Goal: Navigation & Orientation: Find specific page/section

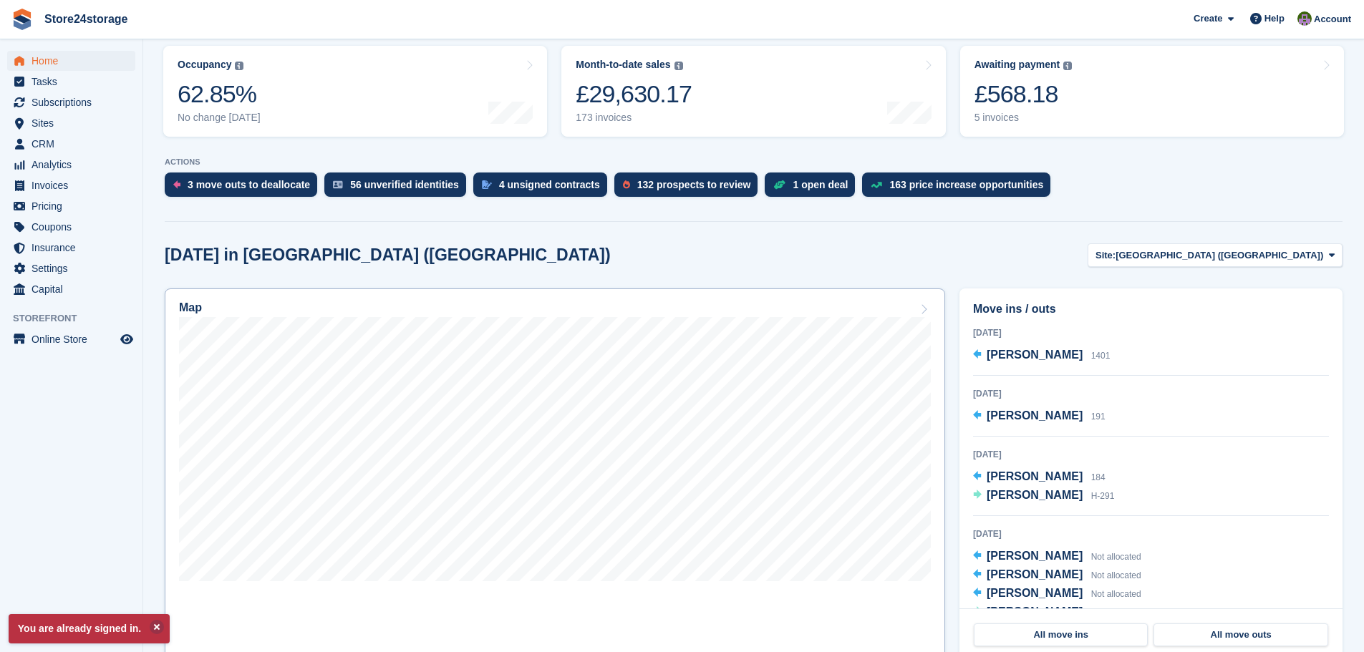
scroll to position [215, 0]
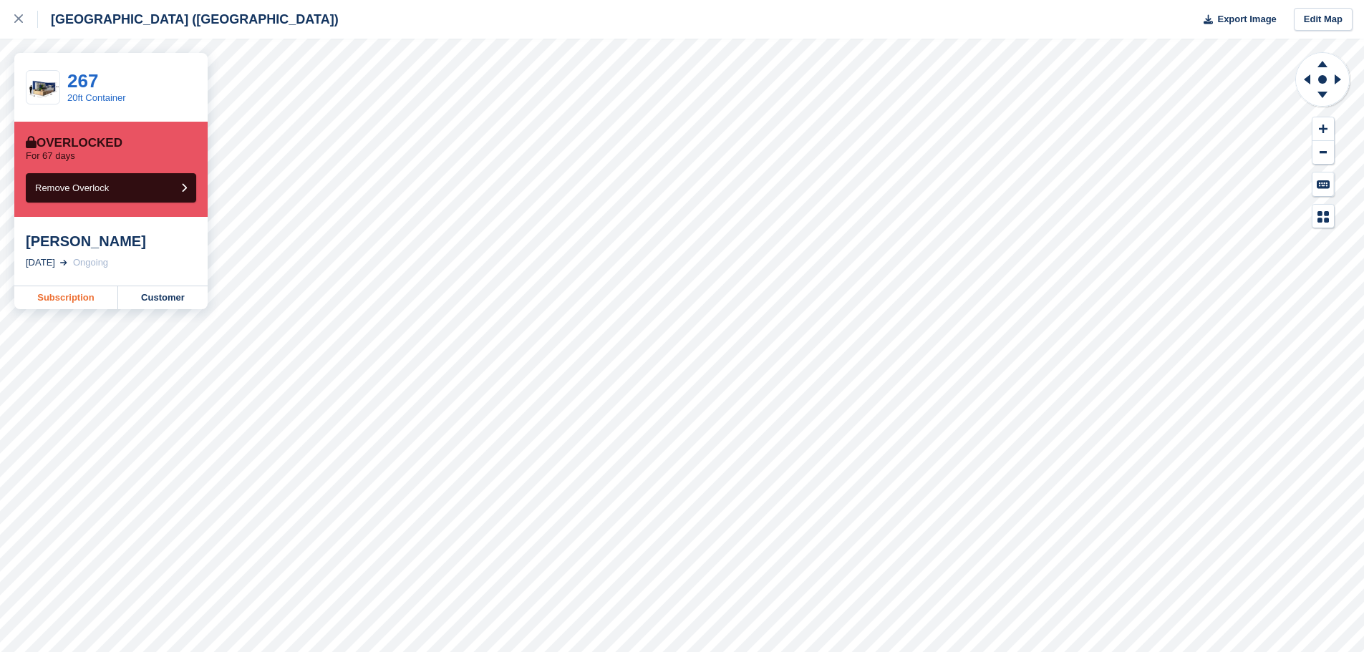
click at [69, 296] on link "Subscription" at bounding box center [66, 297] width 104 height 23
click at [66, 301] on link "Subscription" at bounding box center [66, 297] width 104 height 23
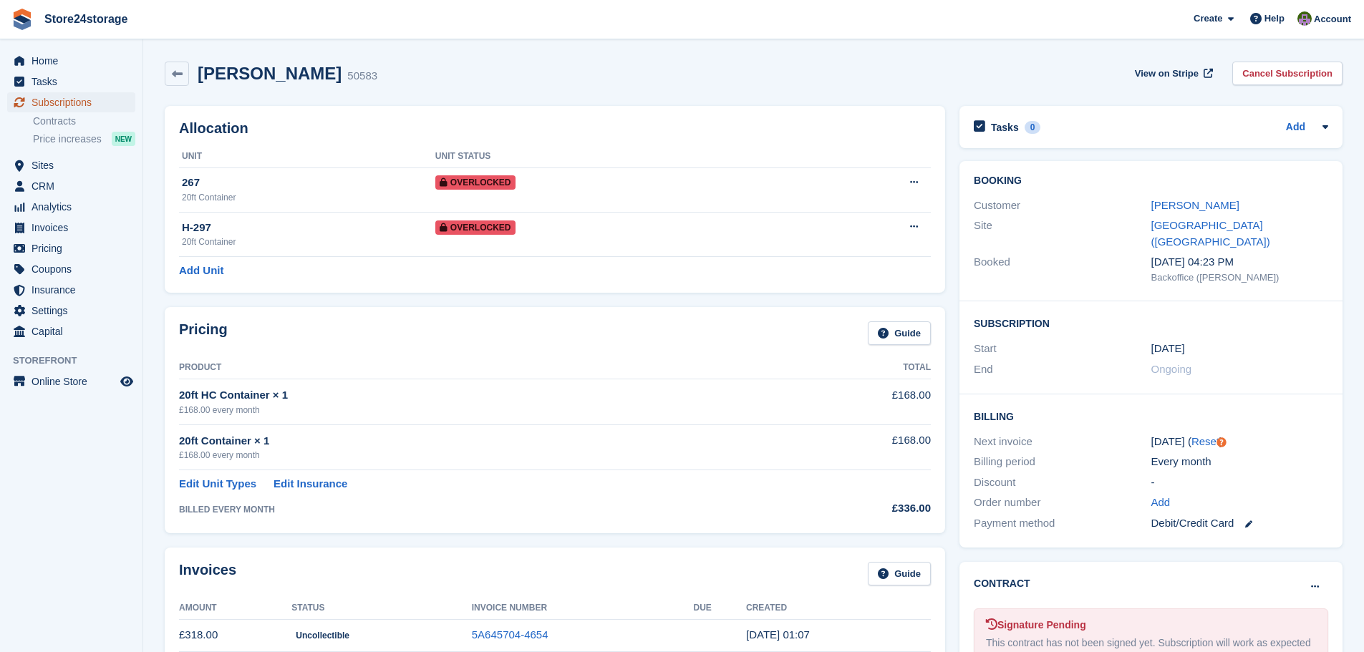
click at [78, 103] on span "Subscriptions" at bounding box center [75, 102] width 86 height 20
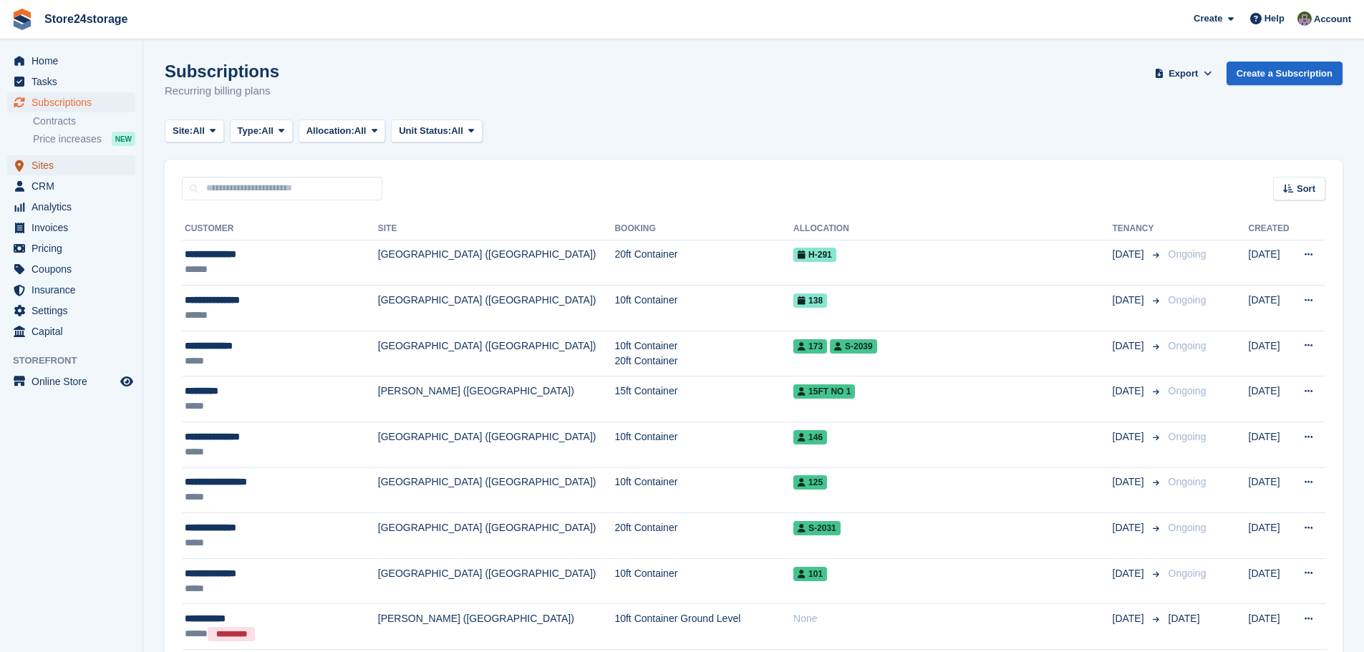
click at [89, 164] on span "Sites" at bounding box center [75, 165] width 86 height 20
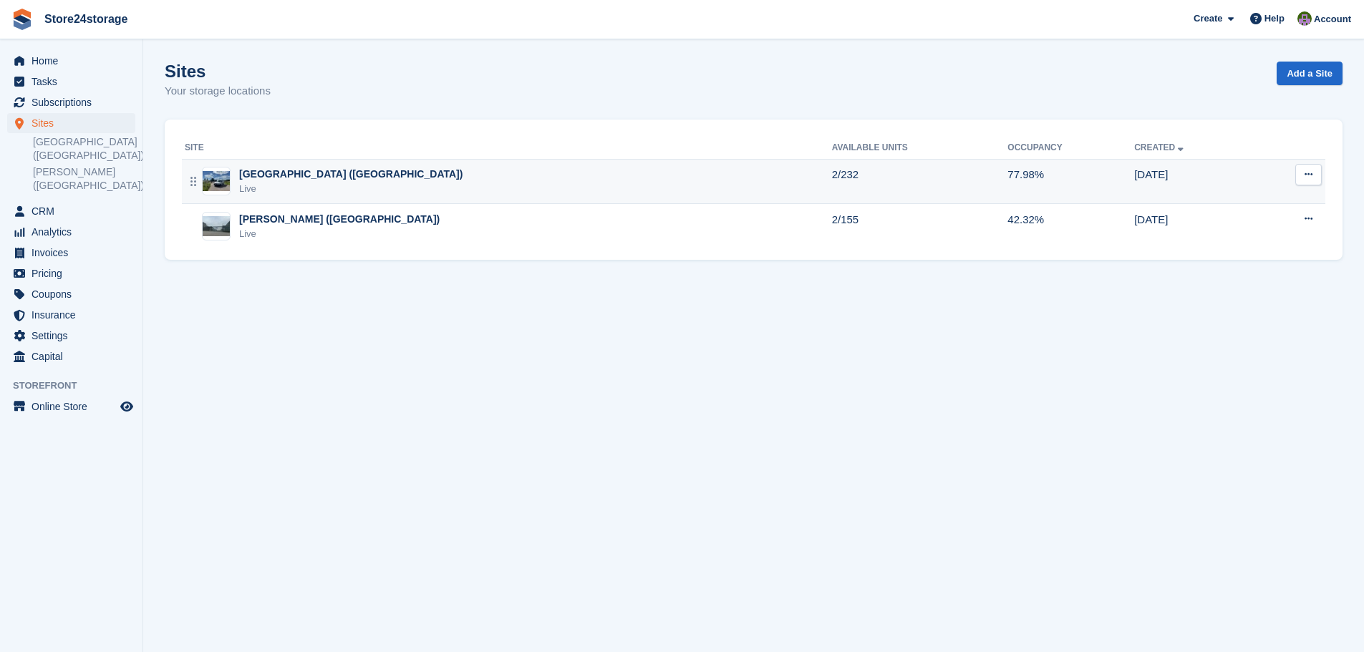
click at [331, 180] on div "[GEOGRAPHIC_DATA] ([GEOGRAPHIC_DATA])" at bounding box center [350, 174] width 223 height 15
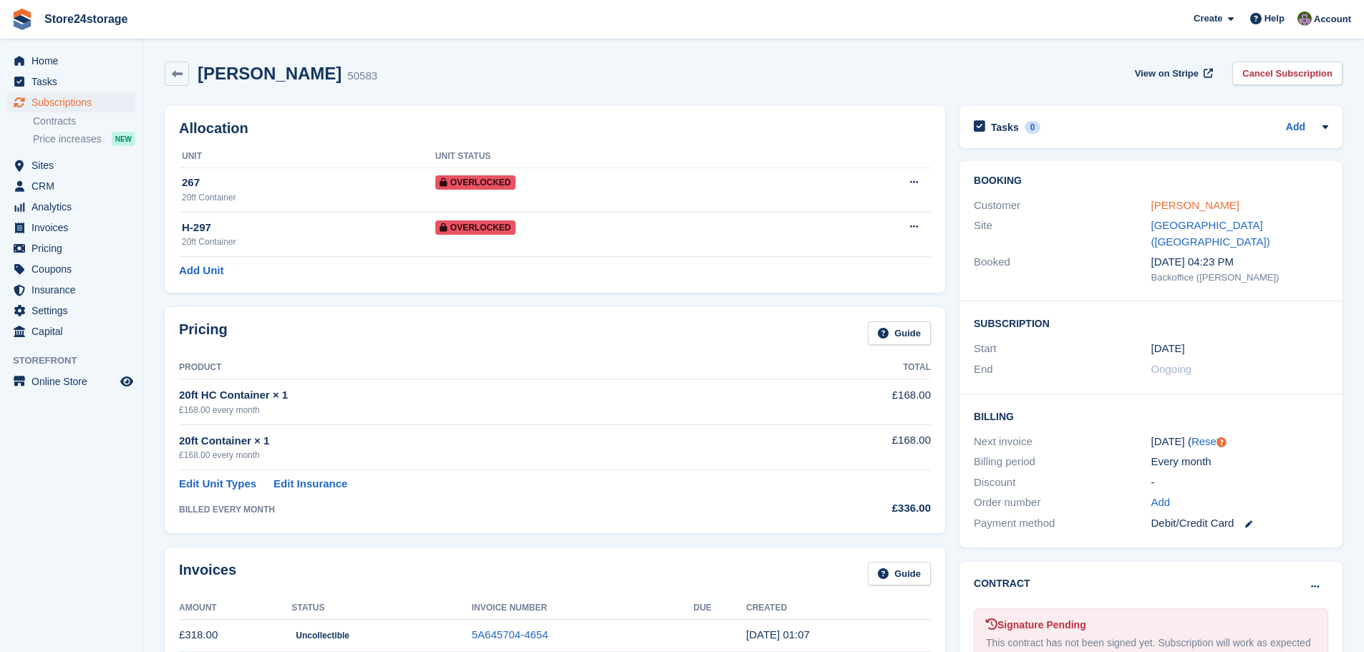
click at [1182, 205] on link "Bruce Clinton" at bounding box center [1195, 205] width 88 height 12
